Goal: Transaction & Acquisition: Subscribe to service/newsletter

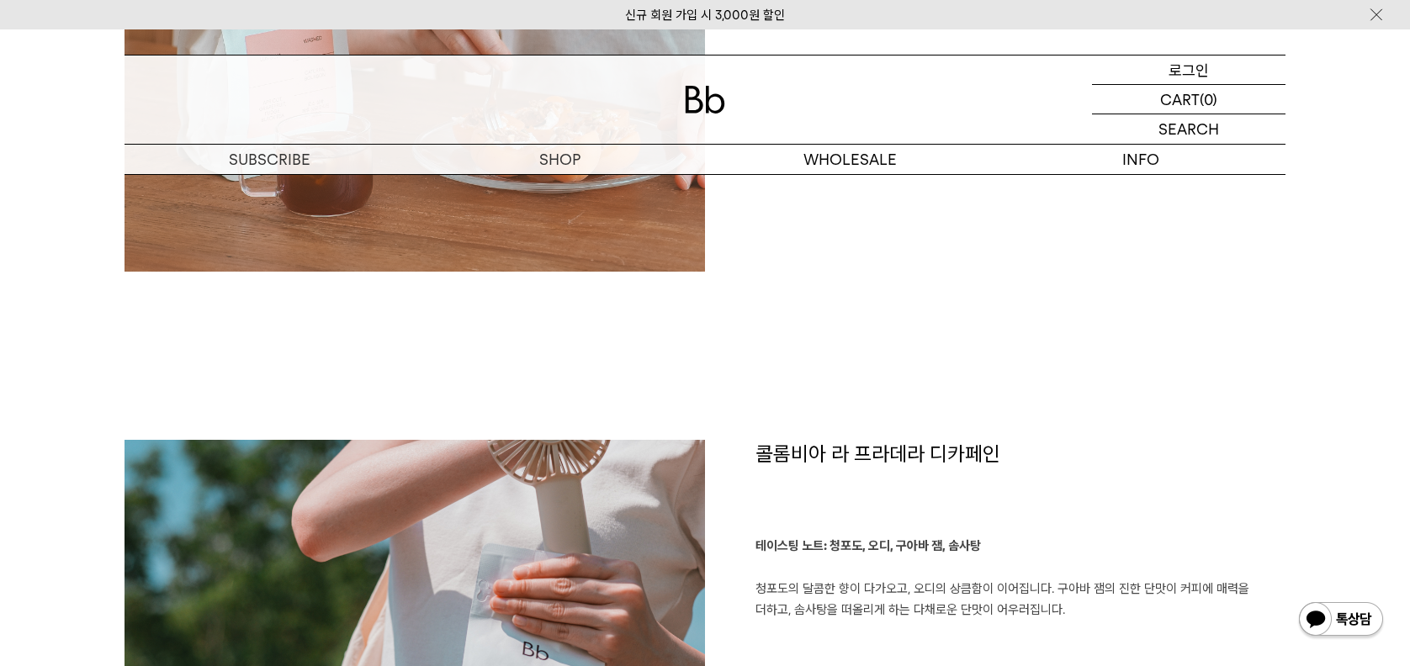
click at [1174, 75] on p "로그인" at bounding box center [1188, 70] width 40 height 29
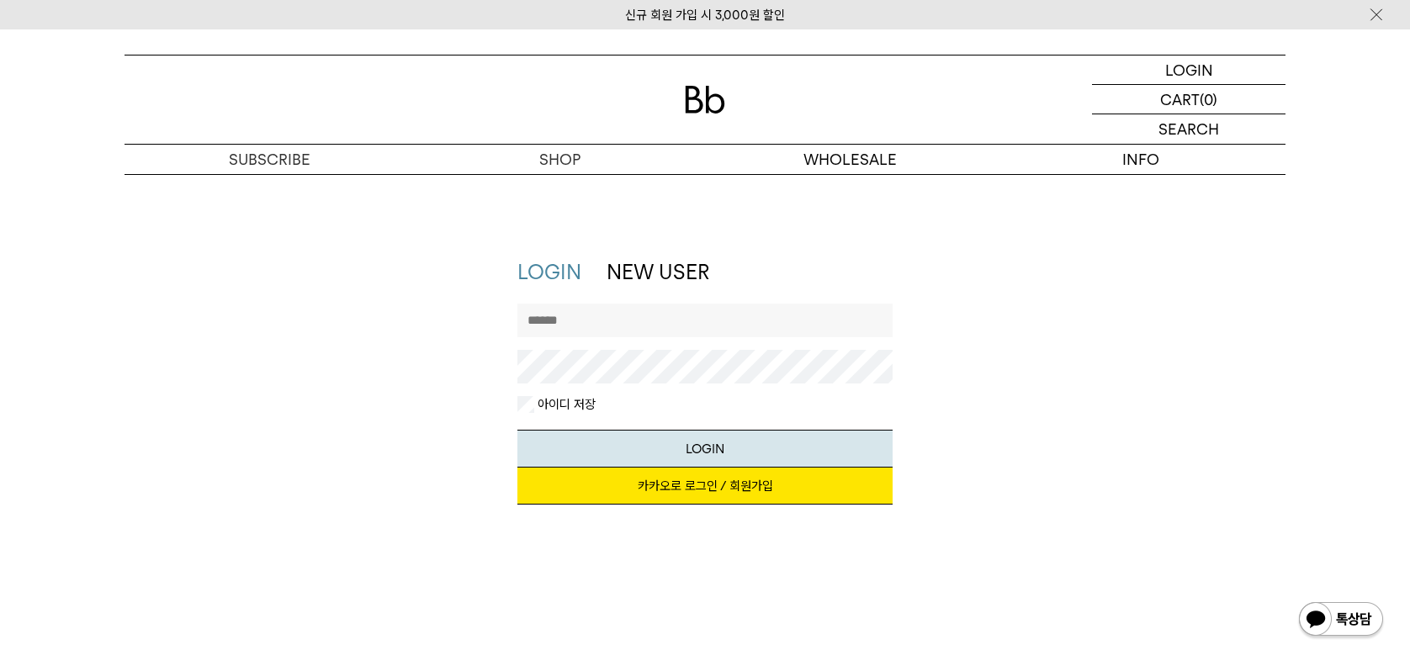
click at [548, 322] on input "text" at bounding box center [705, 321] width 376 height 34
type input "********"
drag, startPoint x: 603, startPoint y: 325, endPoint x: 427, endPoint y: 309, distance: 176.5
click at [424, 309] on div "LOGIN NEW USER 지금 가입하시면 3,000원 쿠폰과 매월 회원 전용 커피 혜택을 드려요. 카카오로 로그인 / 회원가입 아이디로 로그…" at bounding box center [705, 389] width 1178 height 263
click at [607, 321] on input "text" at bounding box center [705, 321] width 376 height 34
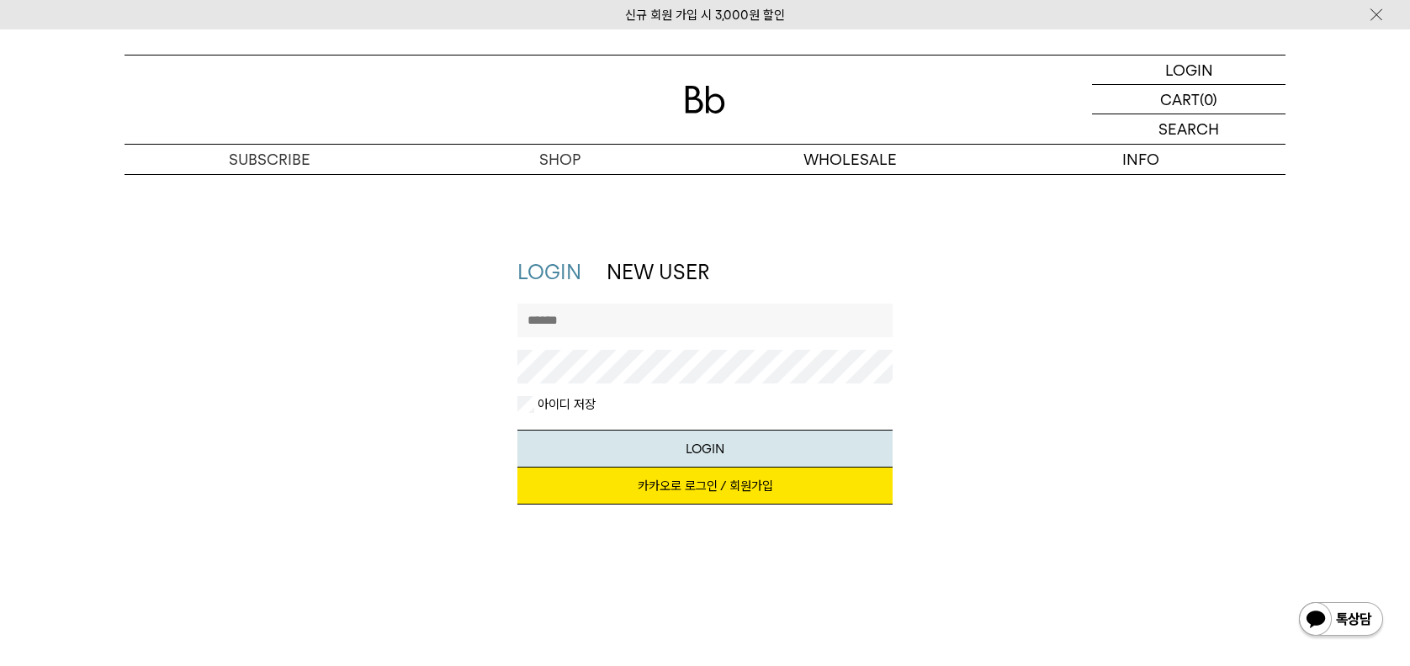
type input "**********"
click at [517, 430] on button "LOGIN" at bounding box center [705, 449] width 376 height 38
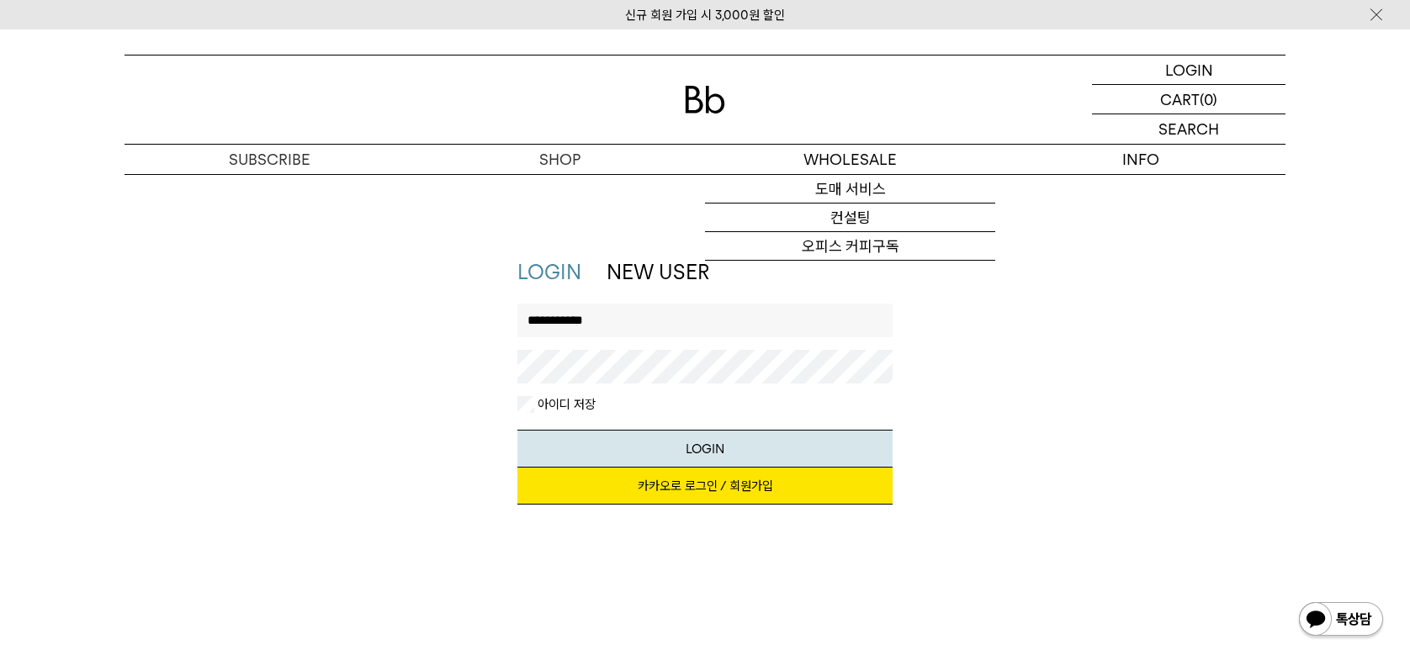
click at [766, 499] on link "카카오로 로그인 / 회원가입" at bounding box center [705, 486] width 376 height 37
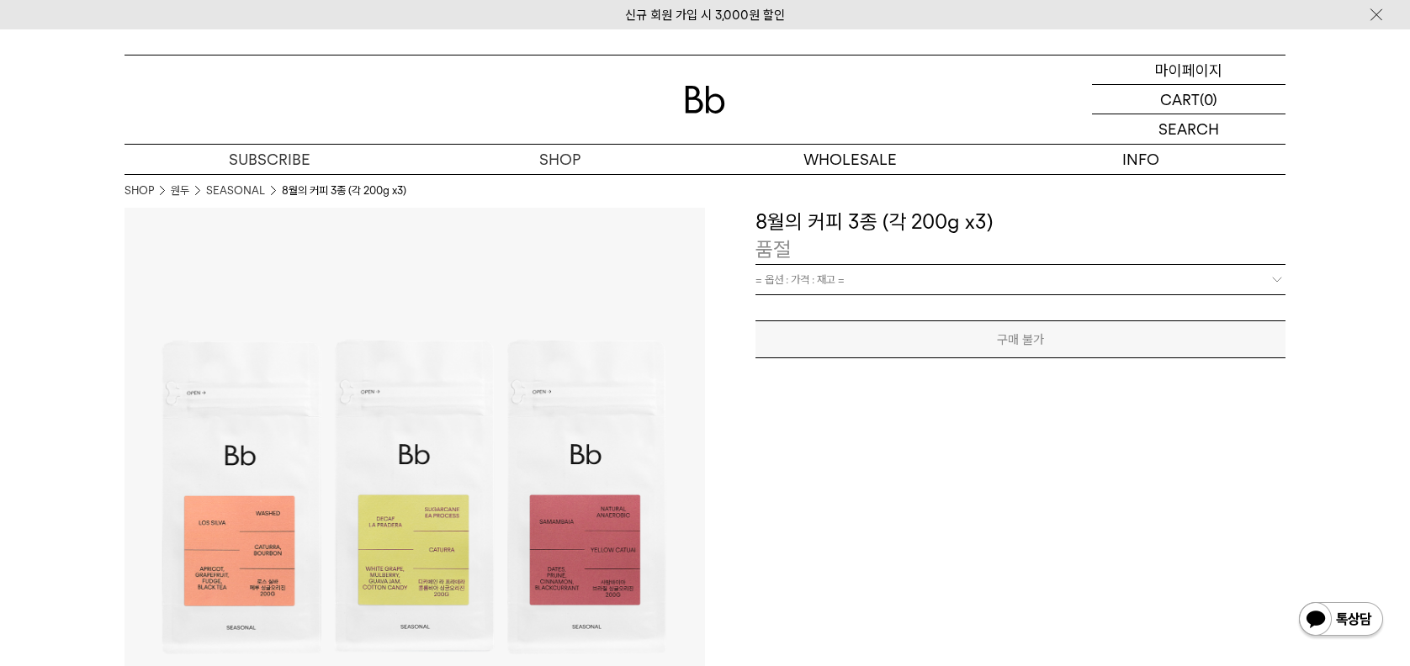
click at [1186, 77] on p "마이페이지" at bounding box center [1188, 70] width 67 height 29
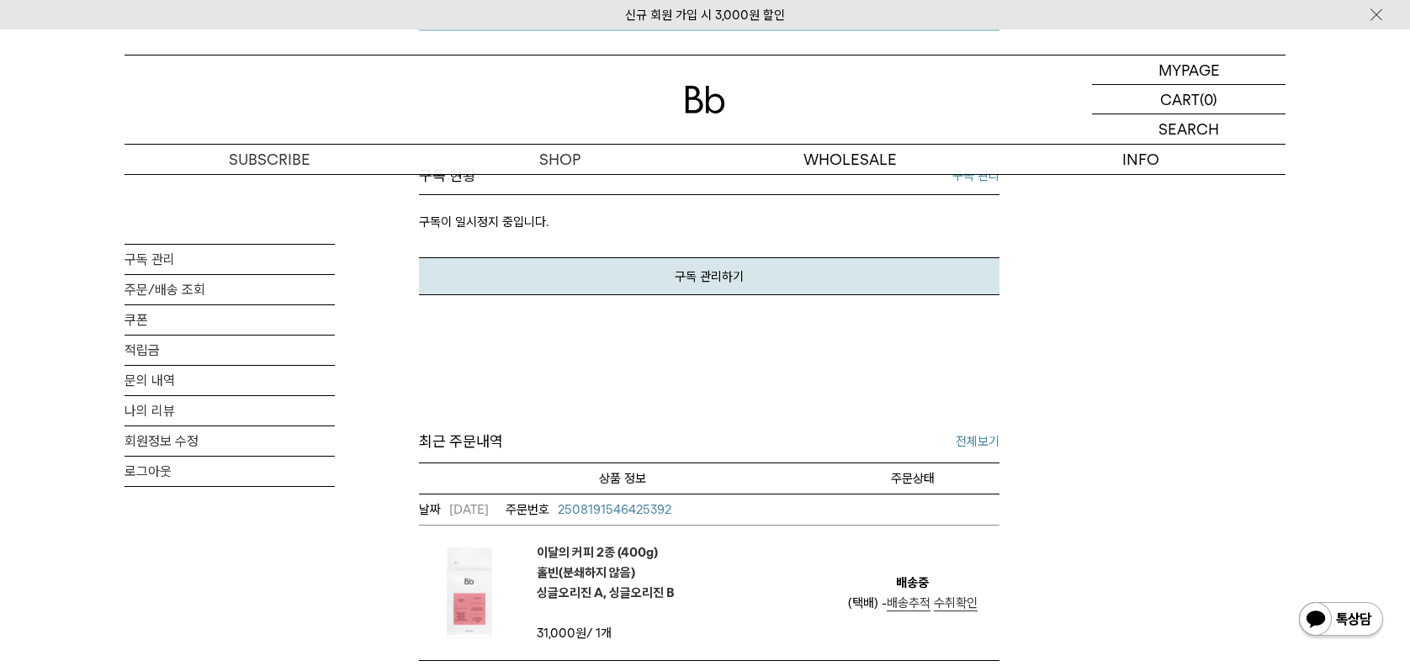
scroll to position [421, 0]
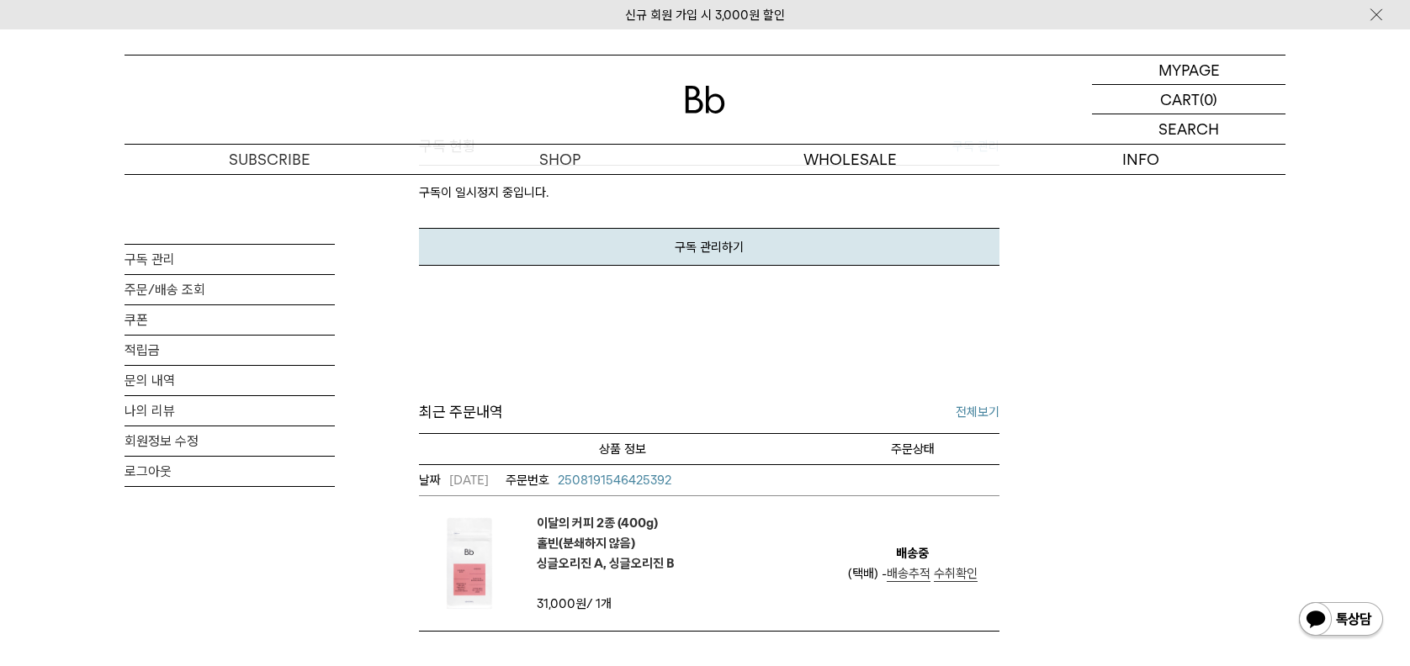
click at [580, 519] on em "이달의 커피 2종 (400g) 홀빈(분쇄하지 않음) 싱글오리진 A, 싱글오리진 B" at bounding box center [606, 543] width 138 height 61
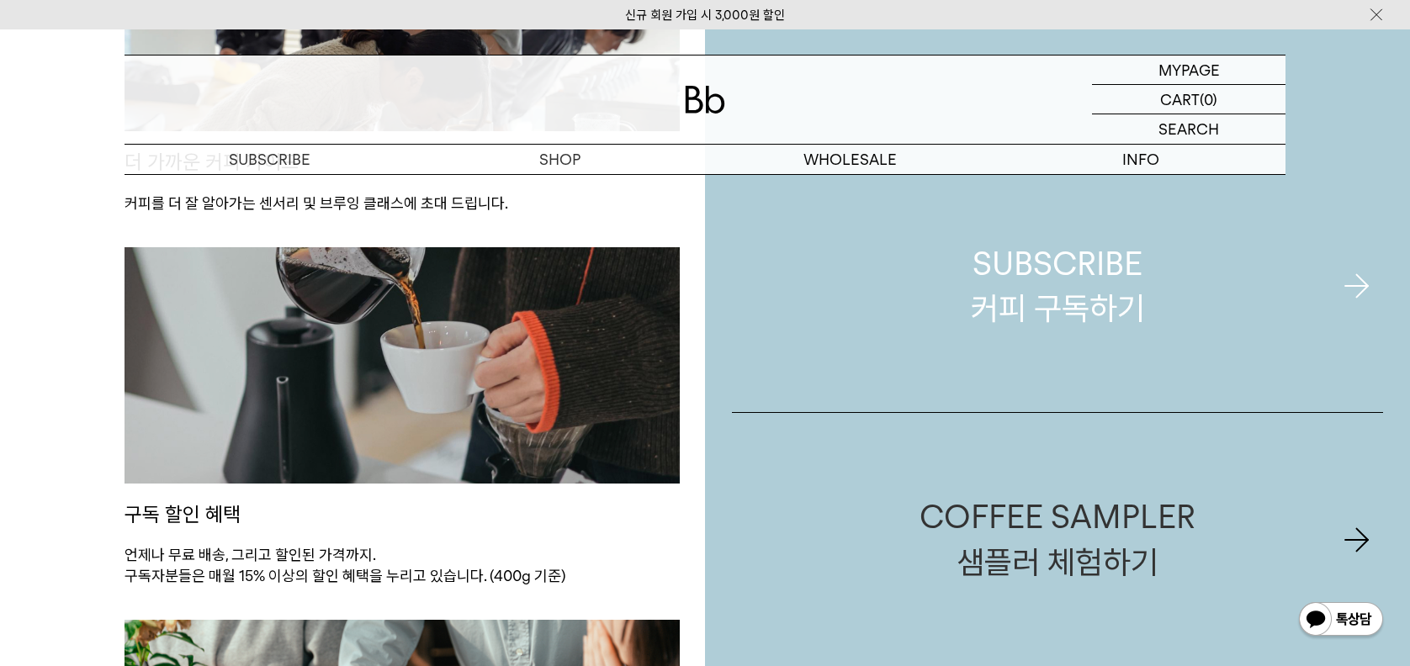
scroll to position [1262, 0]
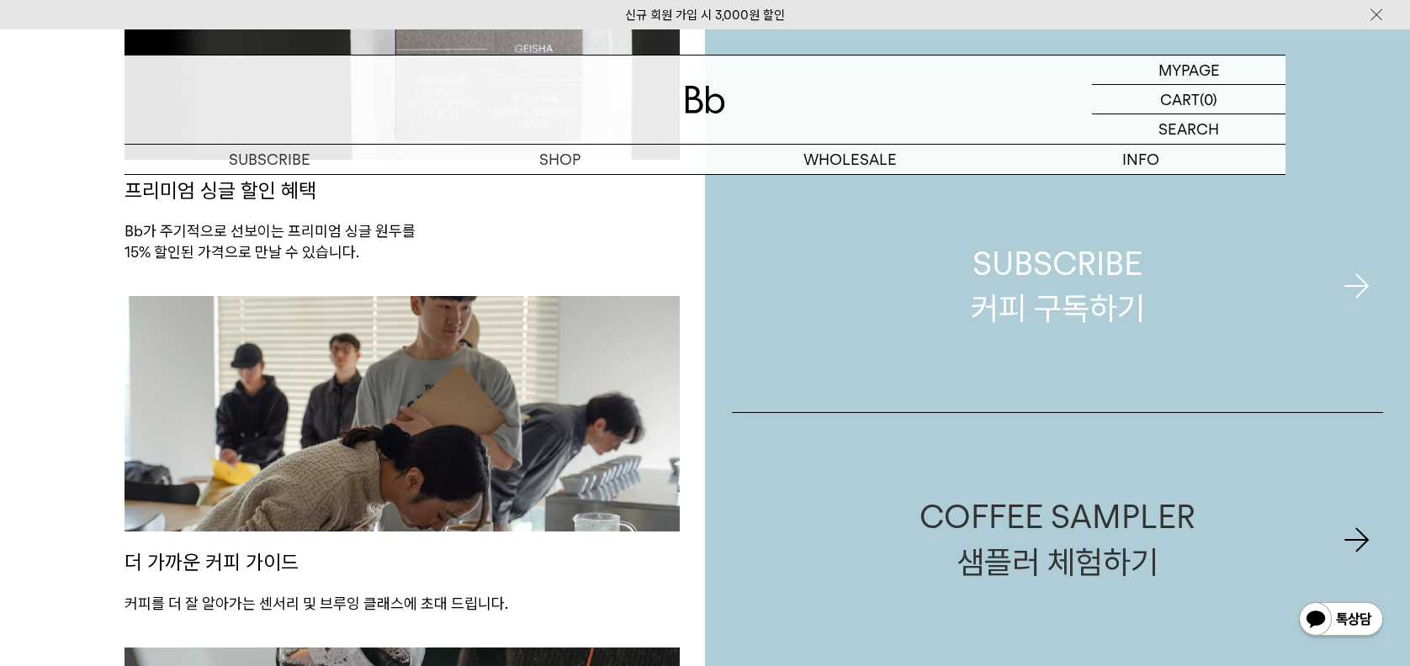
click at [998, 321] on div "SUBSCRIBE 커피 구독하기" at bounding box center [1058, 285] width 174 height 89
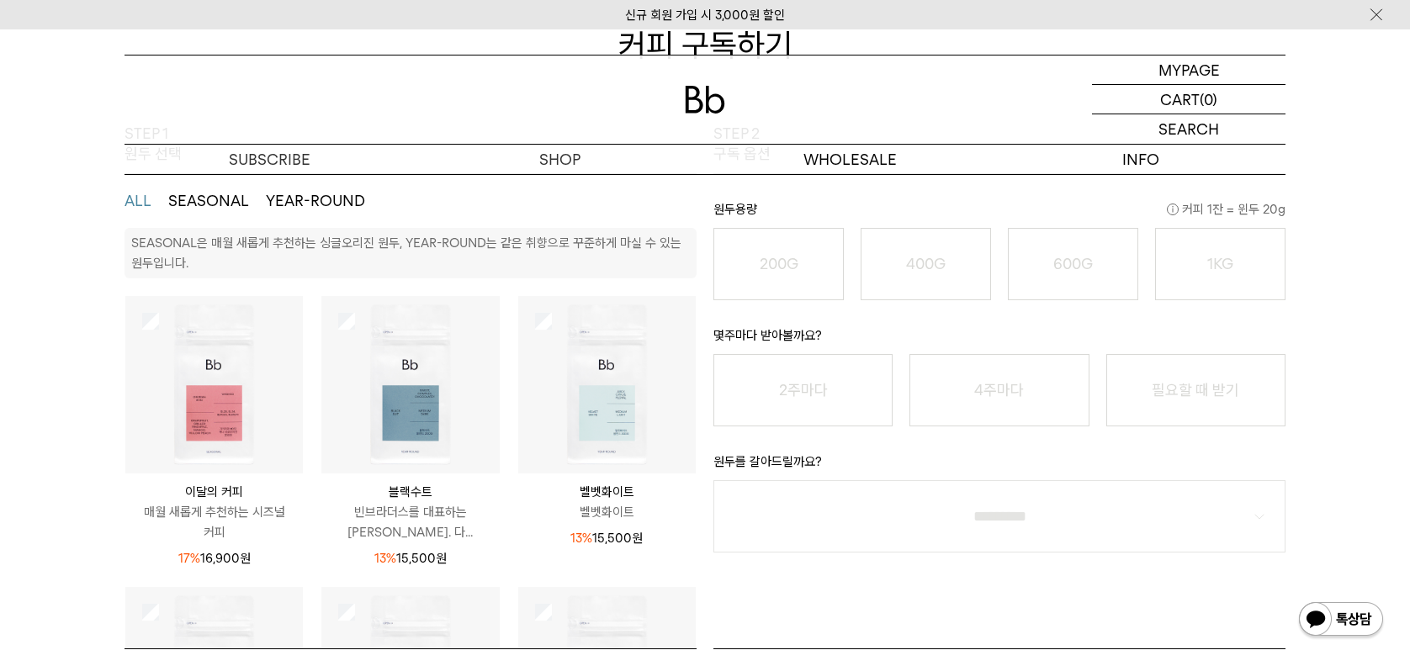
scroll to position [168, 0]
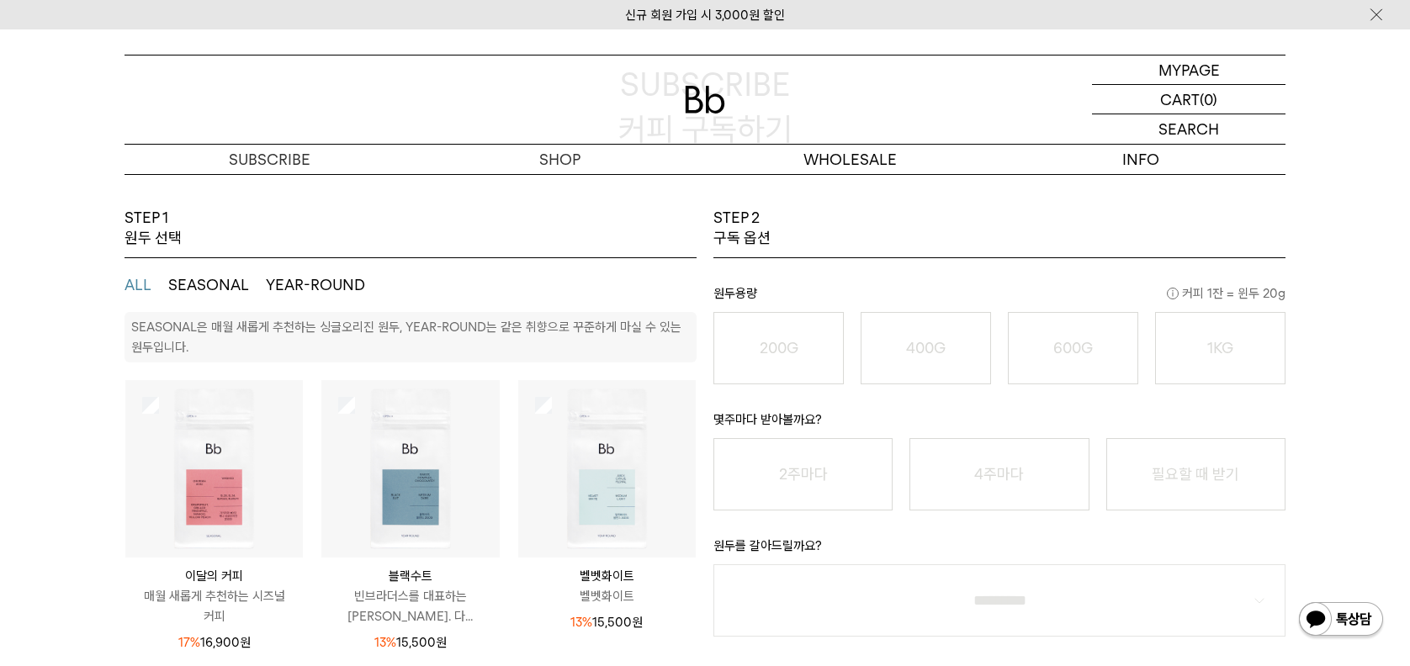
click at [195, 283] on button "SEASONAL" at bounding box center [208, 285] width 81 height 20
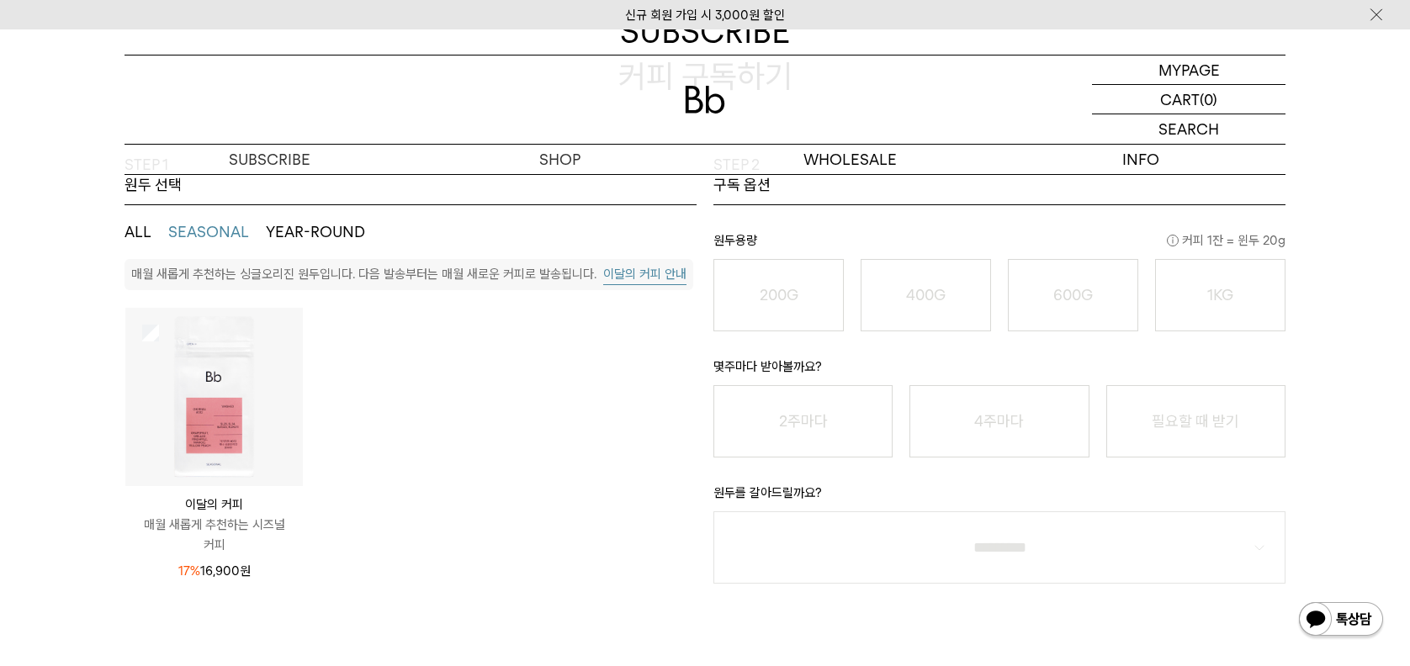
scroll to position [252, 0]
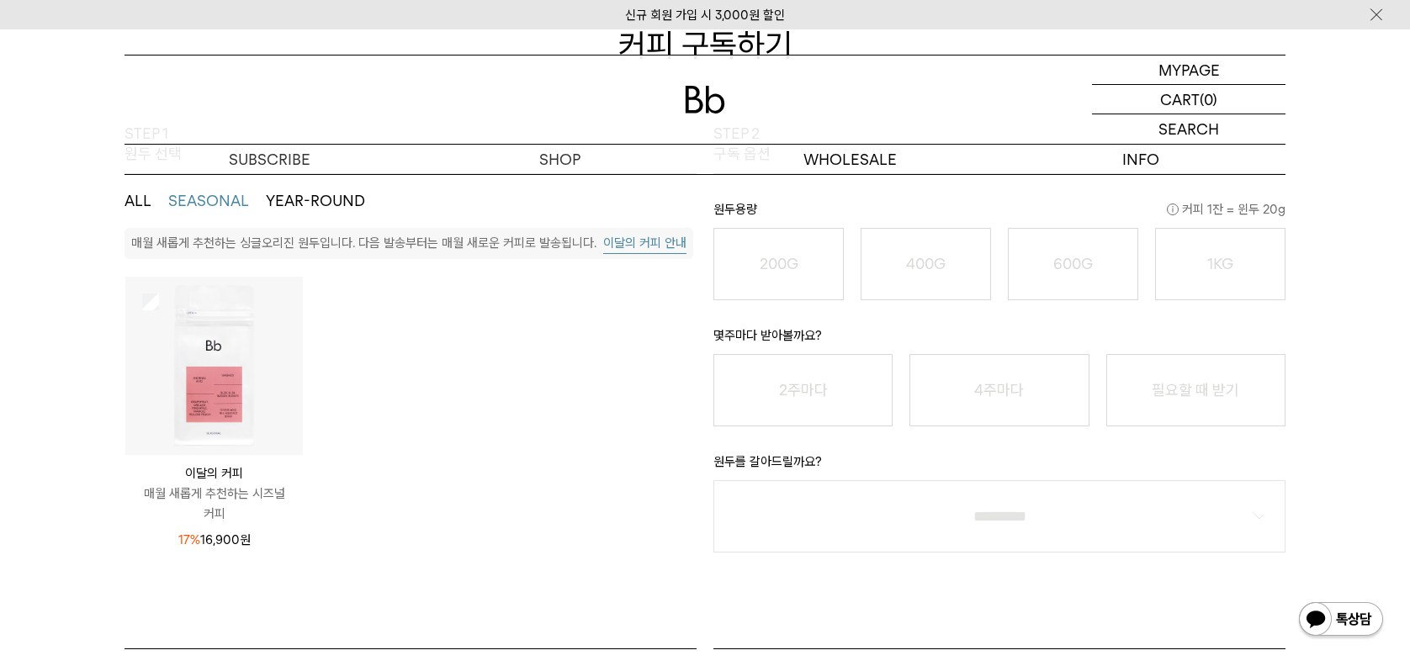
click at [659, 244] on button "이달의 커피 안내" at bounding box center [644, 243] width 83 height 21
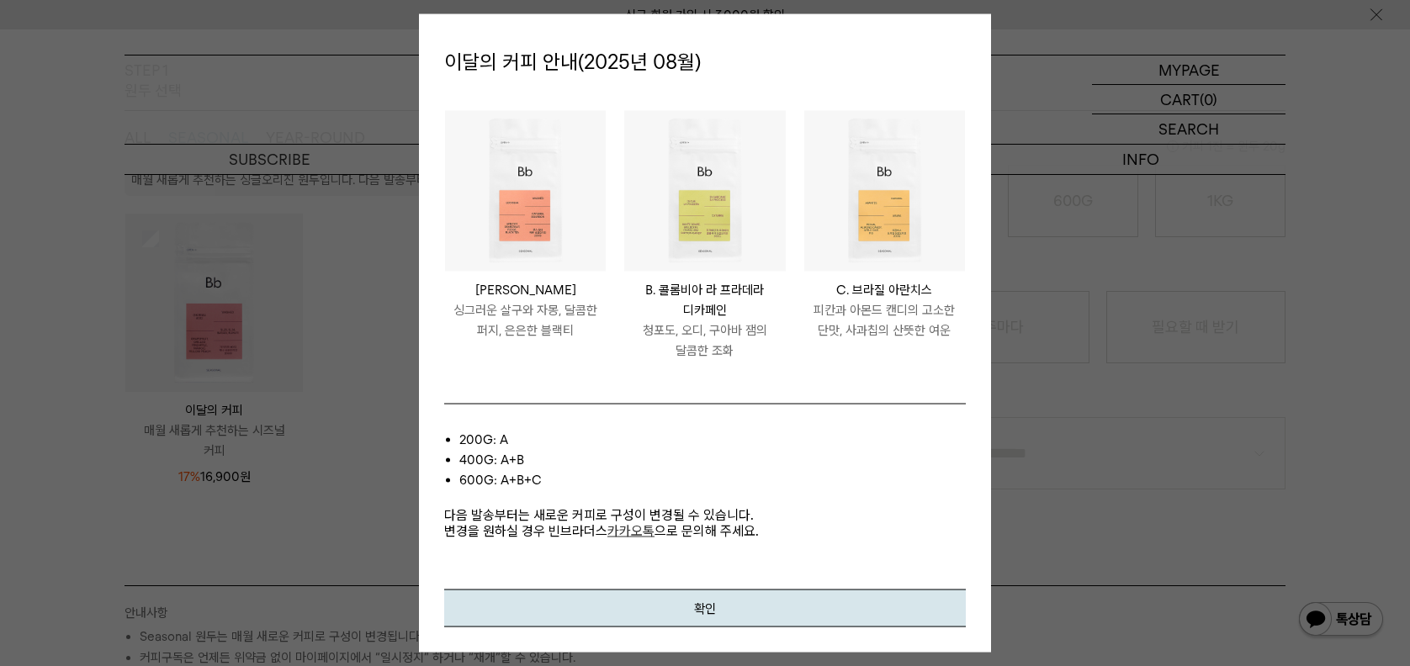
scroll to position [421, 0]
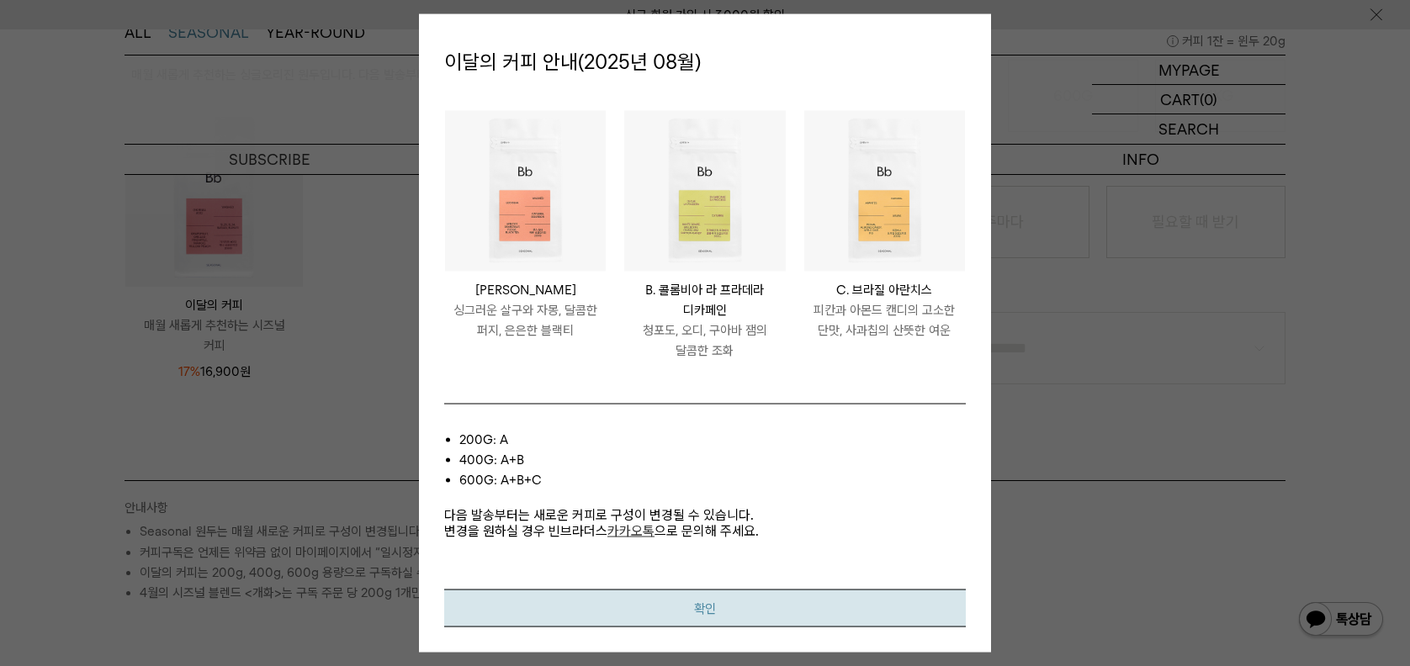
click at [775, 607] on button "확인" at bounding box center [705, 608] width 522 height 38
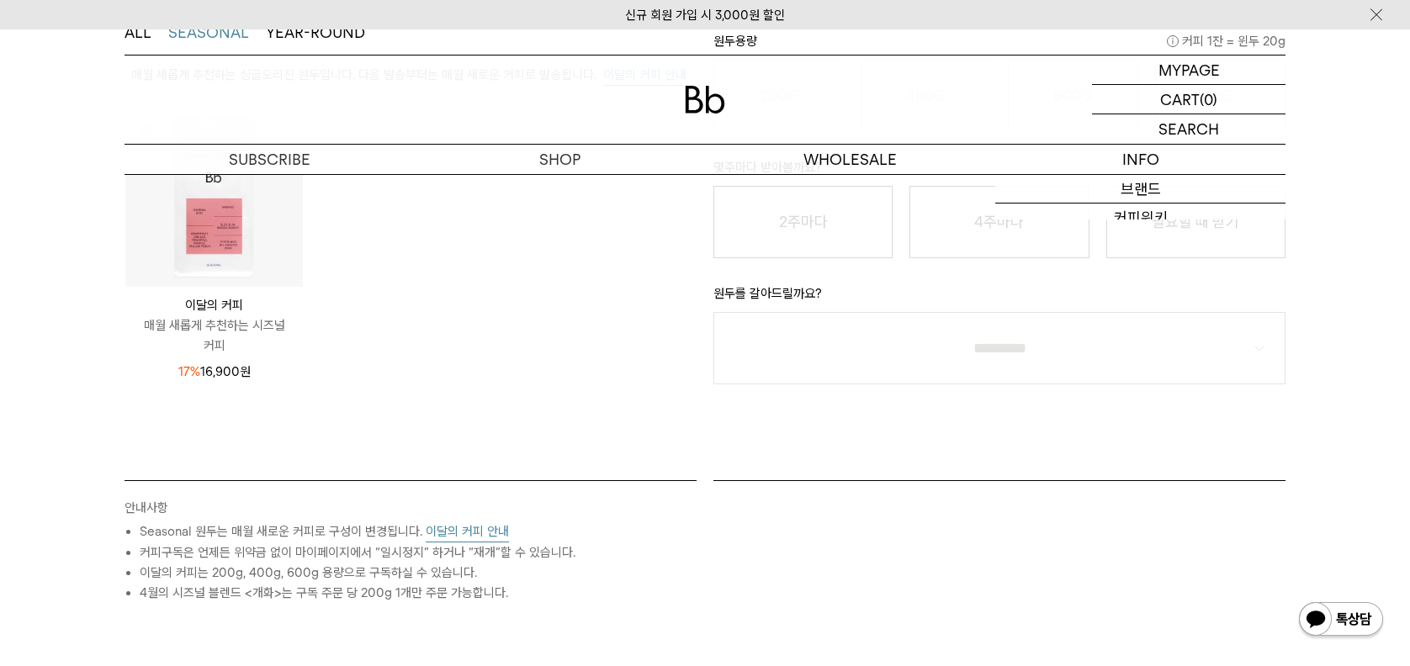
click at [1373, 15] on img at bounding box center [1376, 15] width 17 height 18
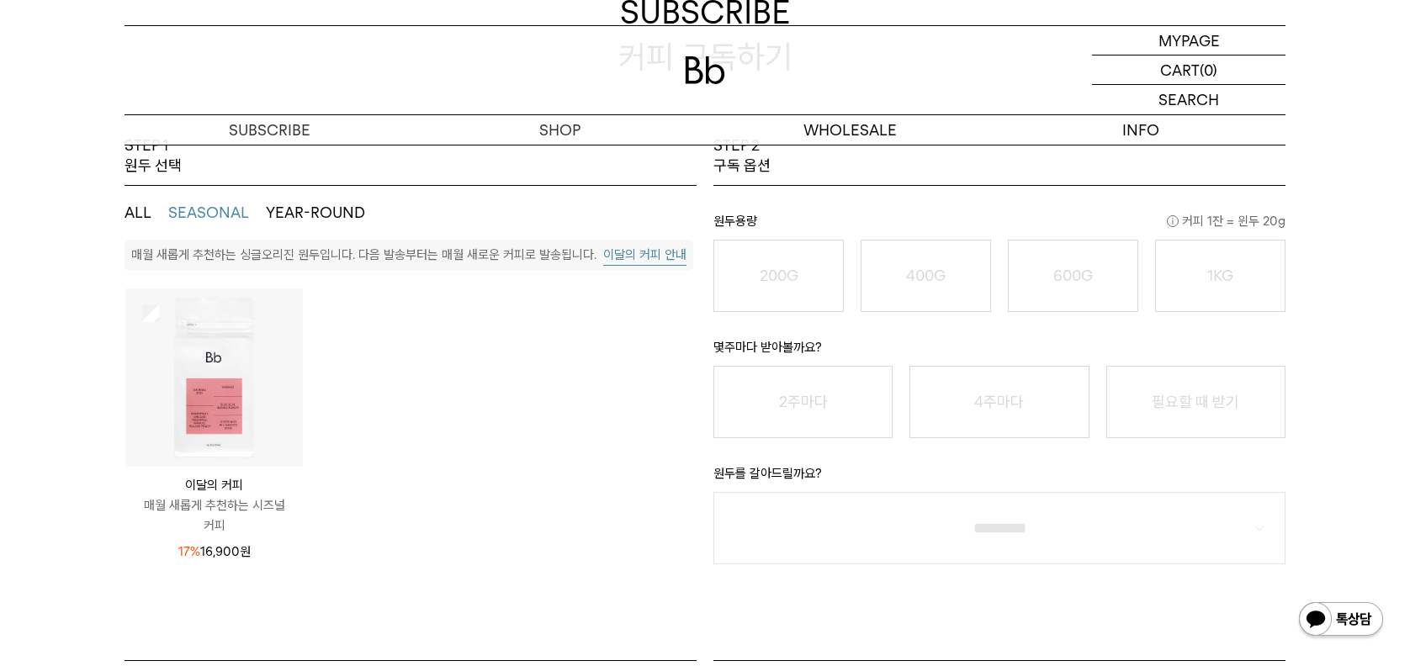
scroll to position [0, 0]
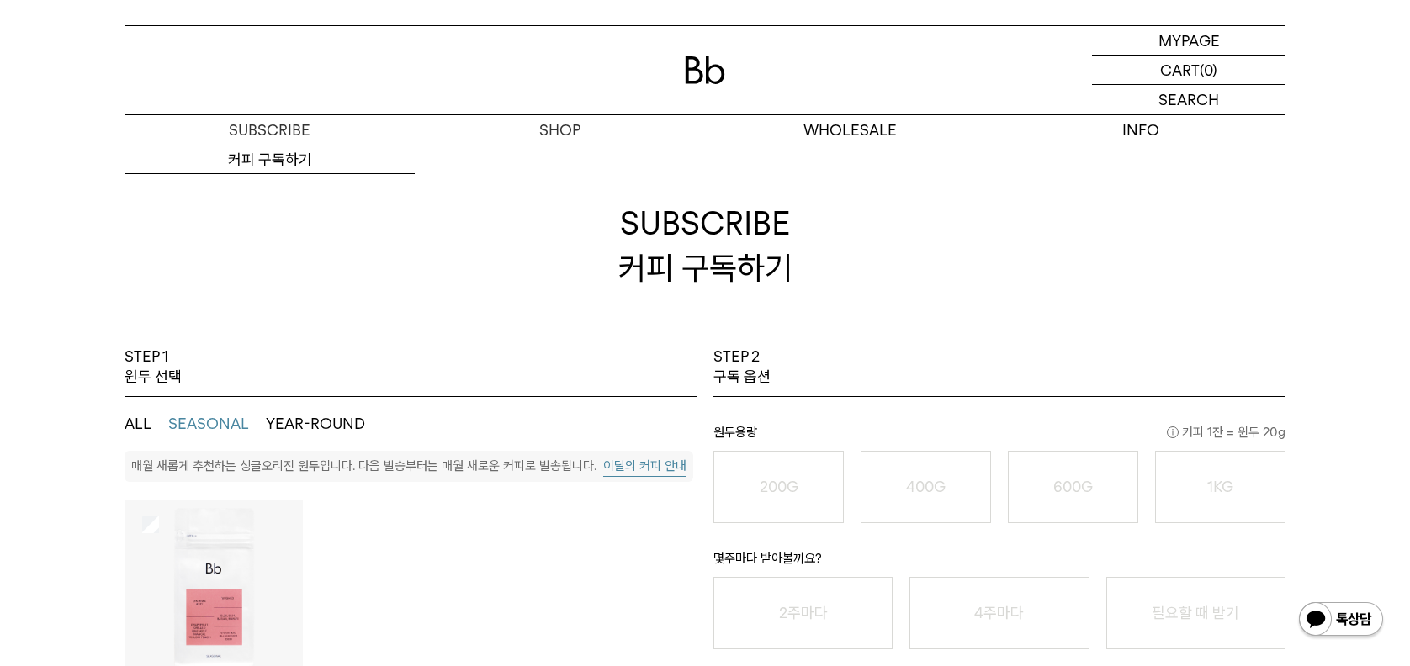
click at [684, 76] on div at bounding box center [705, 70] width 1161 height 88
click at [695, 76] on img at bounding box center [705, 70] width 40 height 28
